Goal: Find specific page/section: Find specific page/section

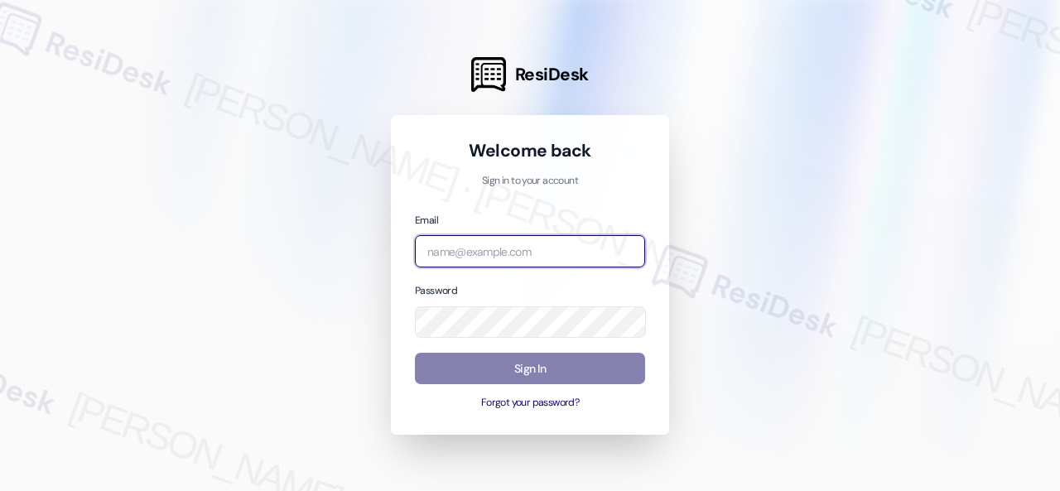
paste input "automated-surveys-birchstone_residential-resen.fifteen@birchstone_[DOMAIN_NAME]"
type input "automated-surveys-birchstone_residential-resen.fifteen@birchstone_[DOMAIN_NAME]"
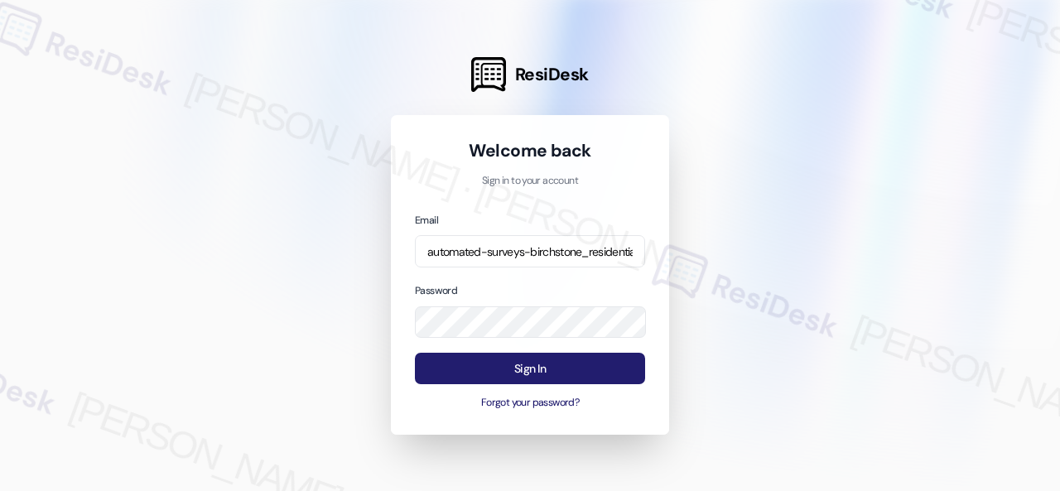
click at [445, 372] on button "Sign In" at bounding box center [530, 369] width 230 height 32
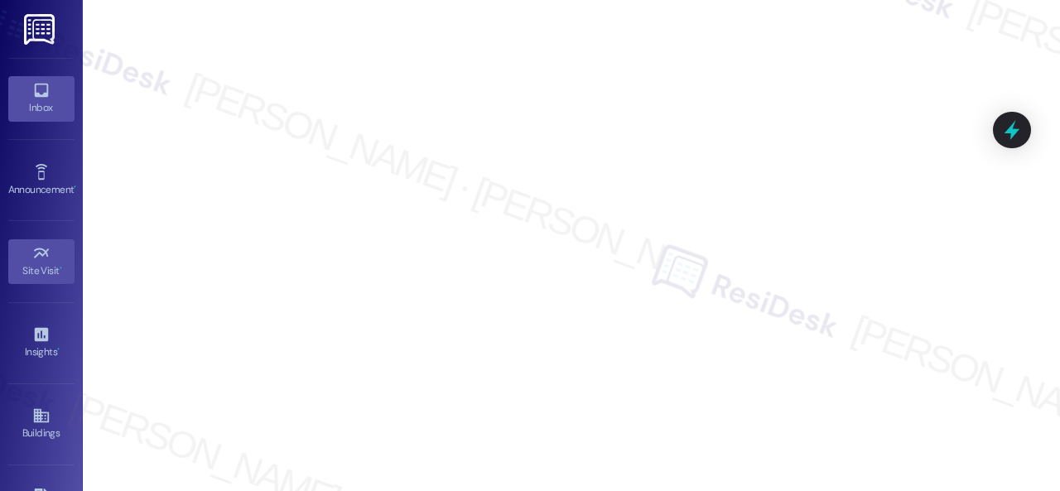
click at [36, 92] on icon at bounding box center [41, 90] width 18 height 18
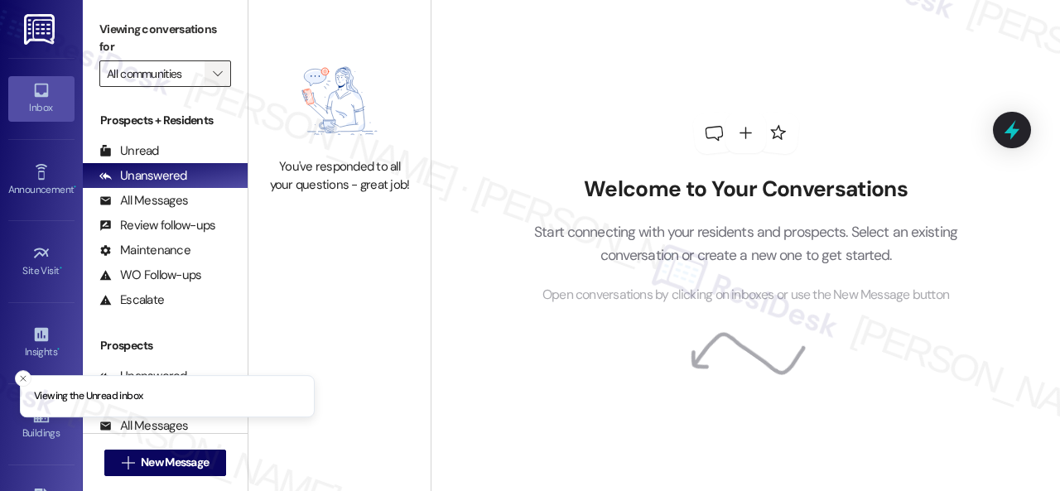
click at [216, 75] on icon "" at bounding box center [217, 73] width 9 height 13
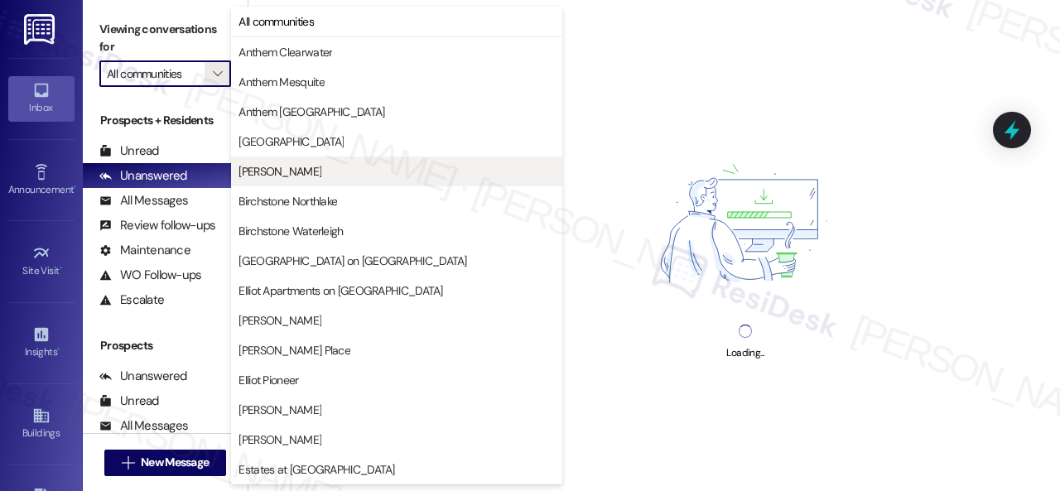
scroll to position [414, 0]
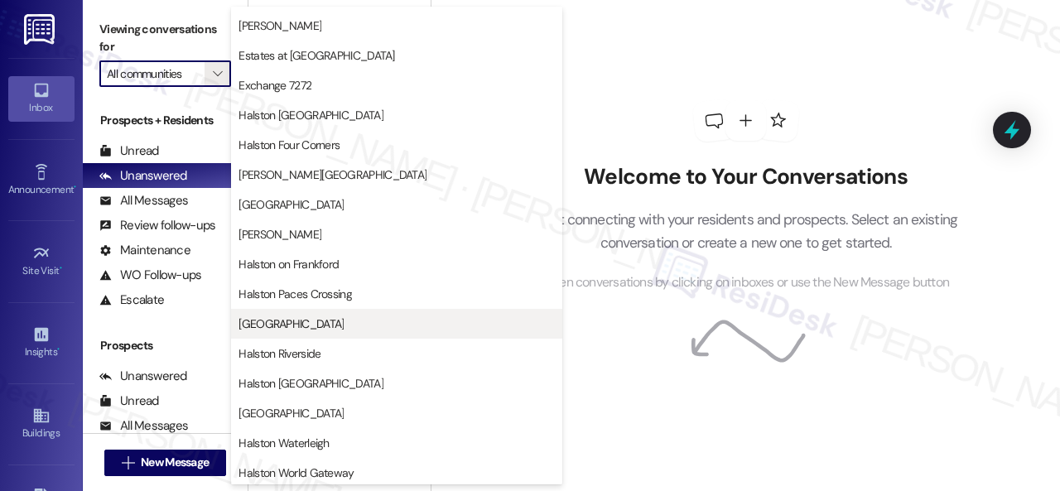
click at [280, 321] on span "[GEOGRAPHIC_DATA]" at bounding box center [290, 323] width 105 height 17
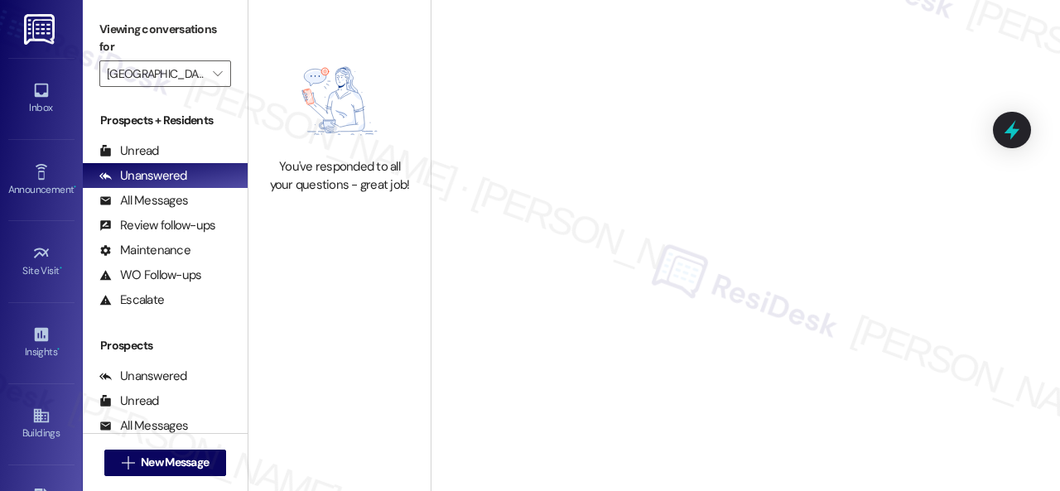
type input "[GEOGRAPHIC_DATA]"
